Goal: Task Accomplishment & Management: Manage account settings

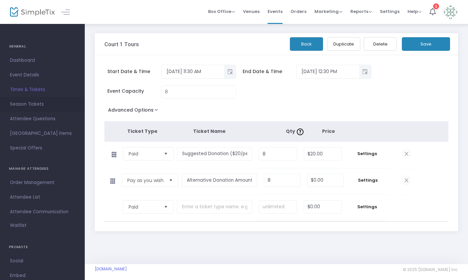
click at [33, 105] on span "Season Tickets" at bounding box center [42, 104] width 65 height 9
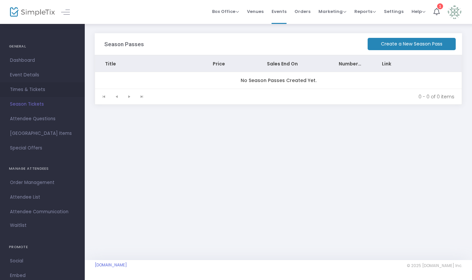
click at [32, 86] on span "Times & Tickets" at bounding box center [42, 89] width 65 height 9
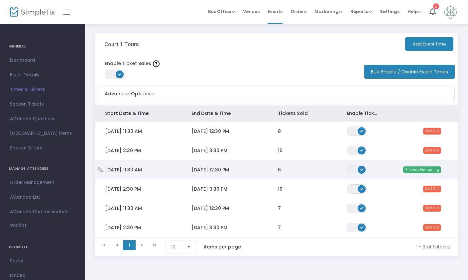
click at [100, 168] on icon "Data table" at bounding box center [100, 169] width 7 height 5
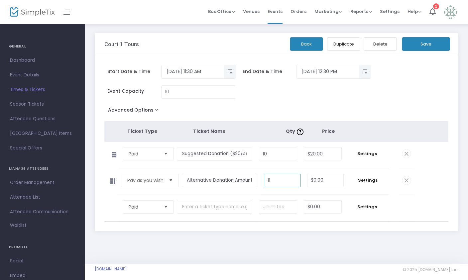
type input "11"
click at [421, 49] on button "Save" at bounding box center [426, 44] width 48 height 14
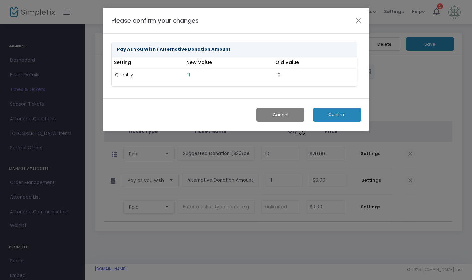
click at [325, 118] on button "Confirm" at bounding box center [337, 115] width 48 height 14
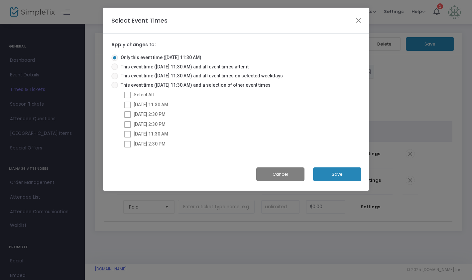
click at [327, 175] on button "Save" at bounding box center [337, 174] width 48 height 14
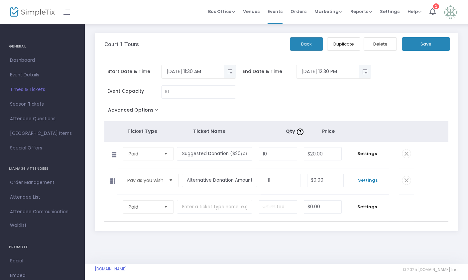
click at [362, 179] on span "Settings" at bounding box center [367, 180] width 35 height 7
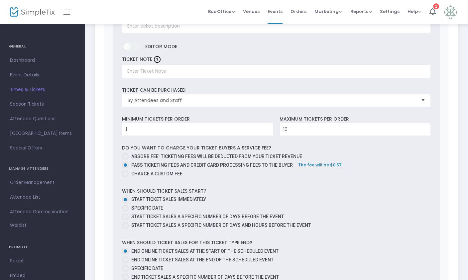
scroll to position [223, 0]
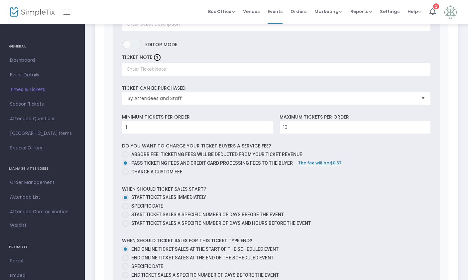
click at [126, 154] on span at bounding box center [125, 154] width 7 height 7
click at [125, 158] on input "Absorb fee: Ticketing fees will be deducted from your ticket revenue" at bounding box center [125, 158] width 0 height 0
radio input "true"
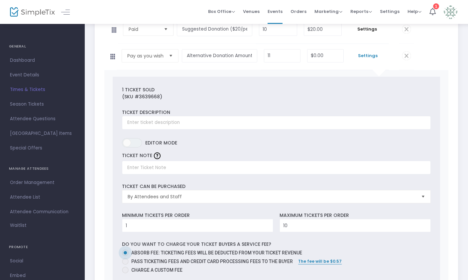
scroll to position [0, 0]
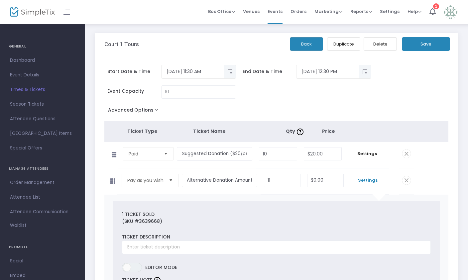
click at [418, 46] on button "Save" at bounding box center [426, 44] width 48 height 14
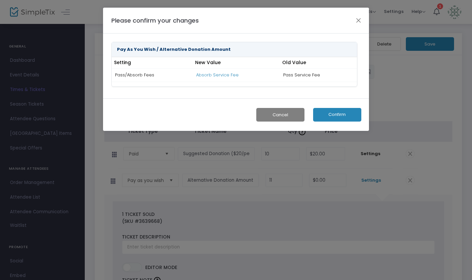
click at [335, 113] on button "Confirm" at bounding box center [337, 115] width 48 height 14
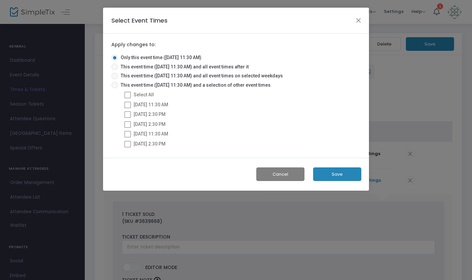
click at [327, 176] on button "Save" at bounding box center [337, 174] width 48 height 14
